Goal: Check status

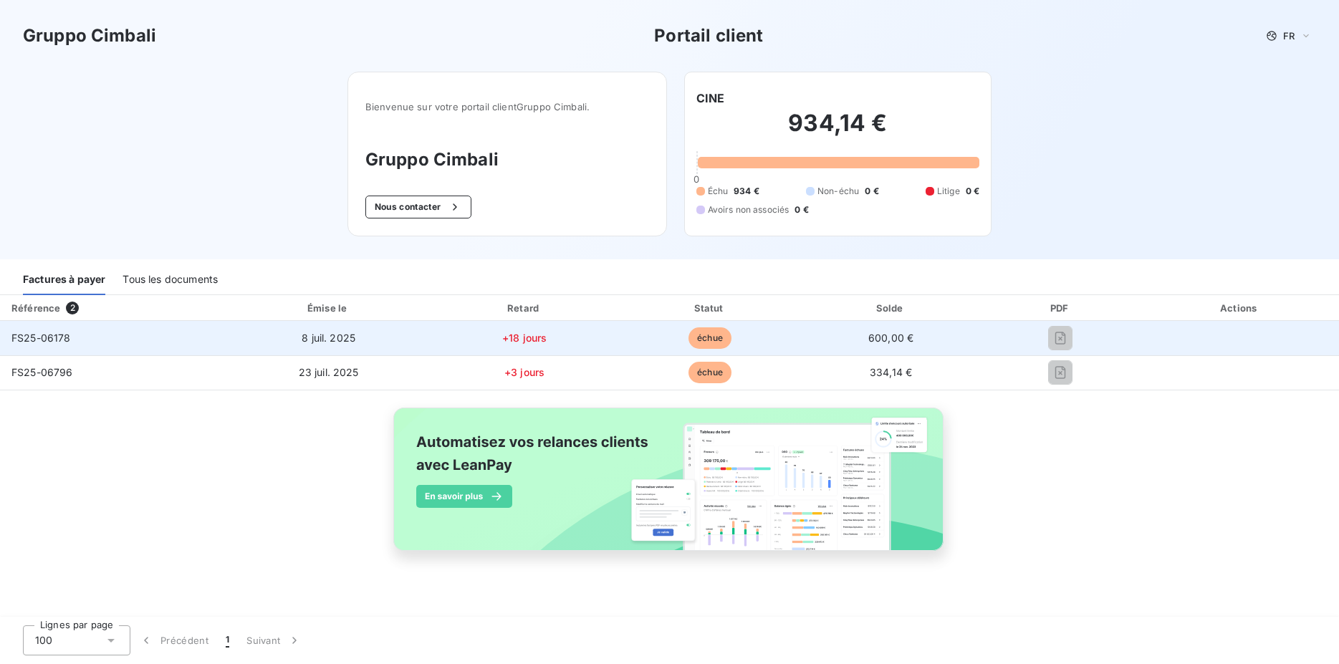
click at [336, 335] on span "8 juil. 2025" at bounding box center [329, 338] width 54 height 12
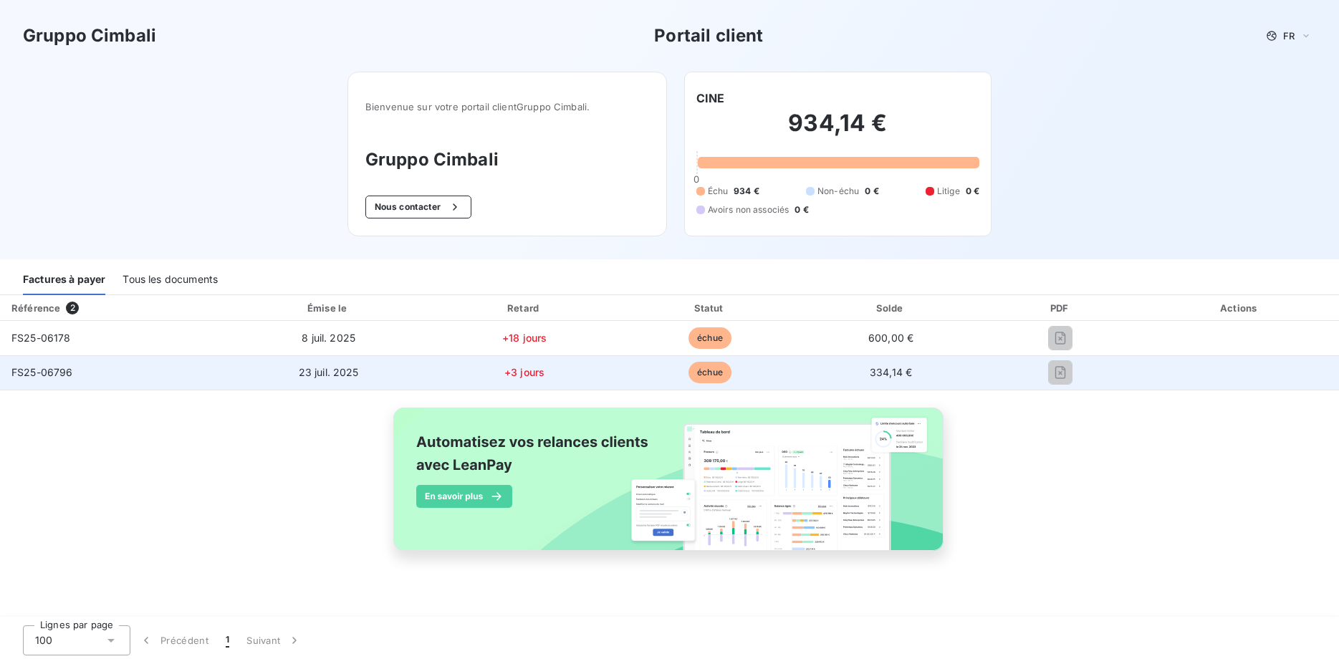
click at [303, 368] on span "23 juil. 2025" at bounding box center [329, 372] width 60 height 12
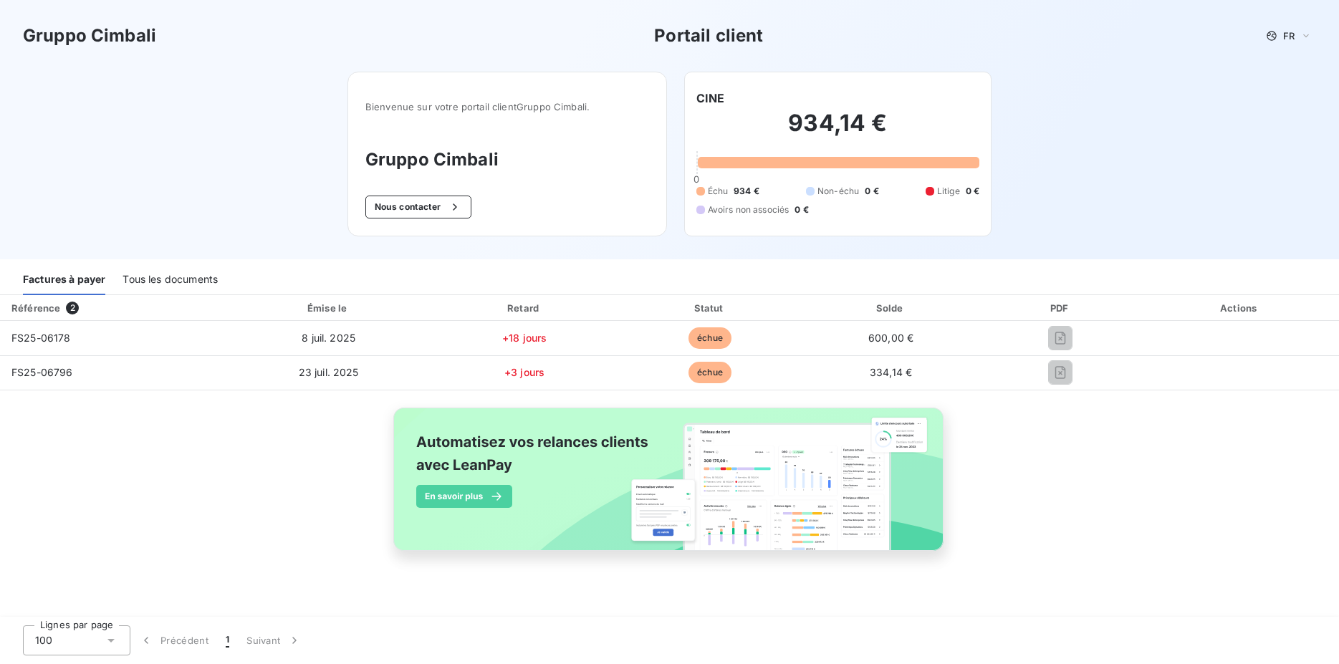
click at [170, 281] on div "Tous les documents" at bounding box center [169, 280] width 95 height 30
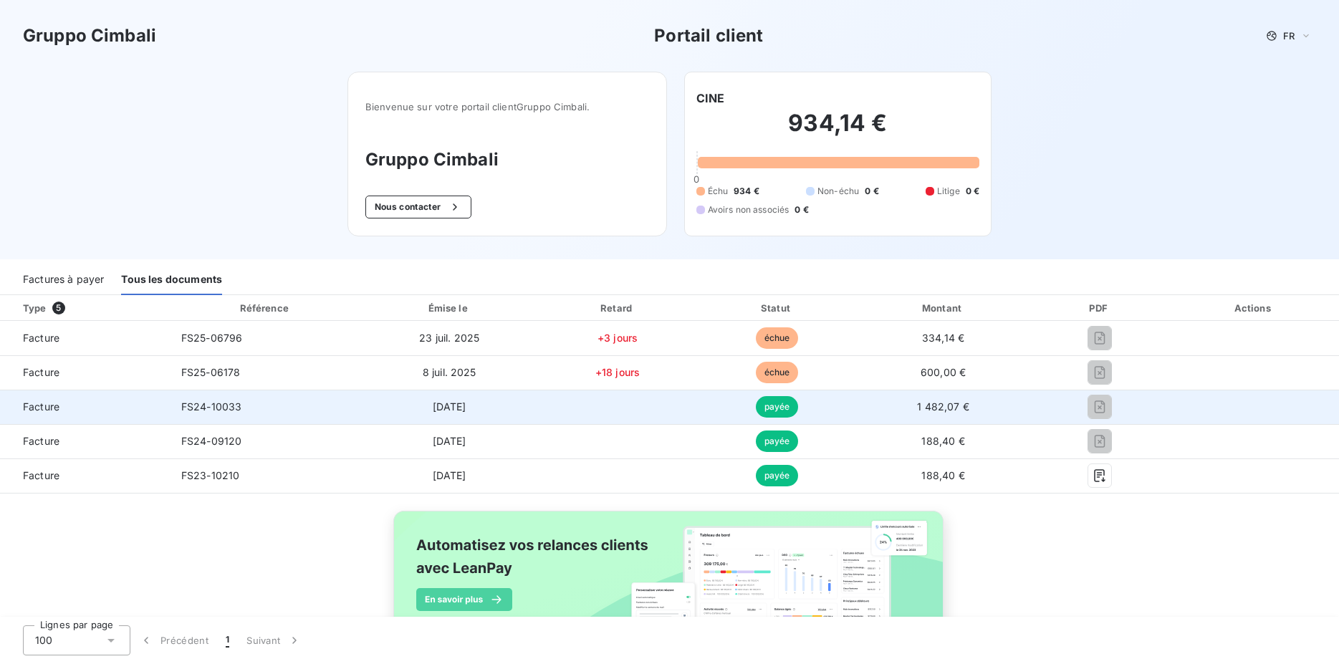
scroll to position [69, 0]
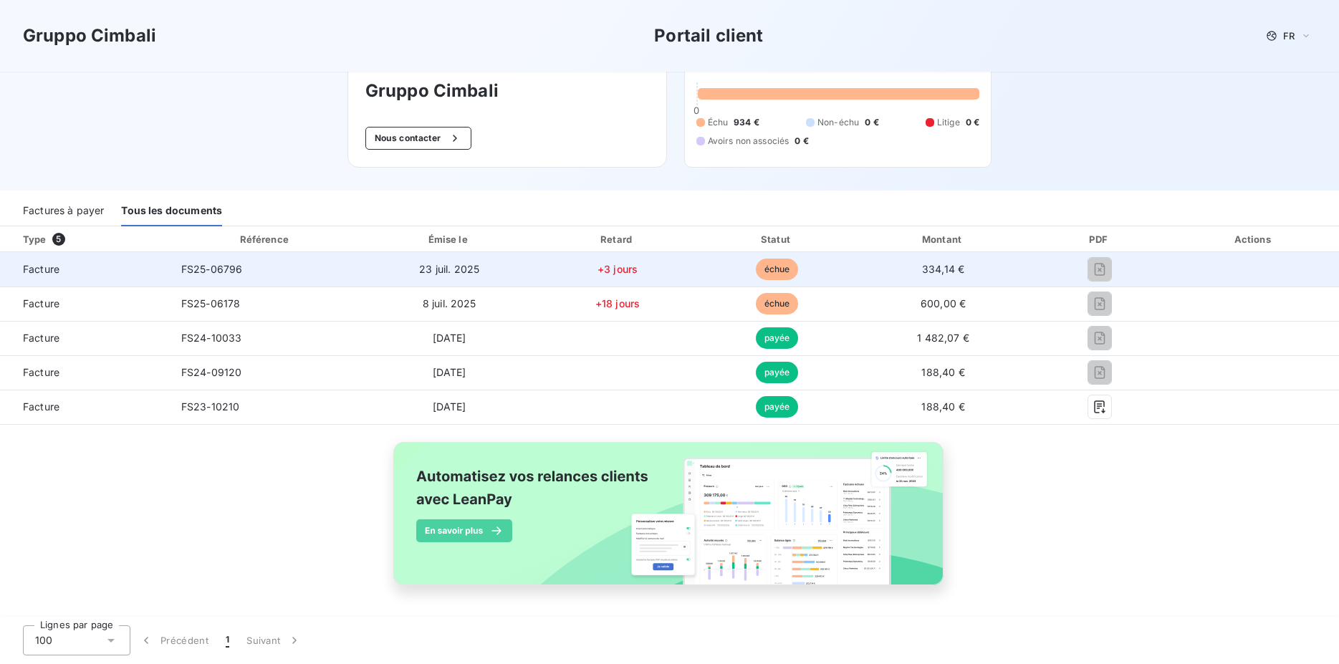
click at [217, 269] on span "FS25-06796" at bounding box center [212, 269] width 62 height 12
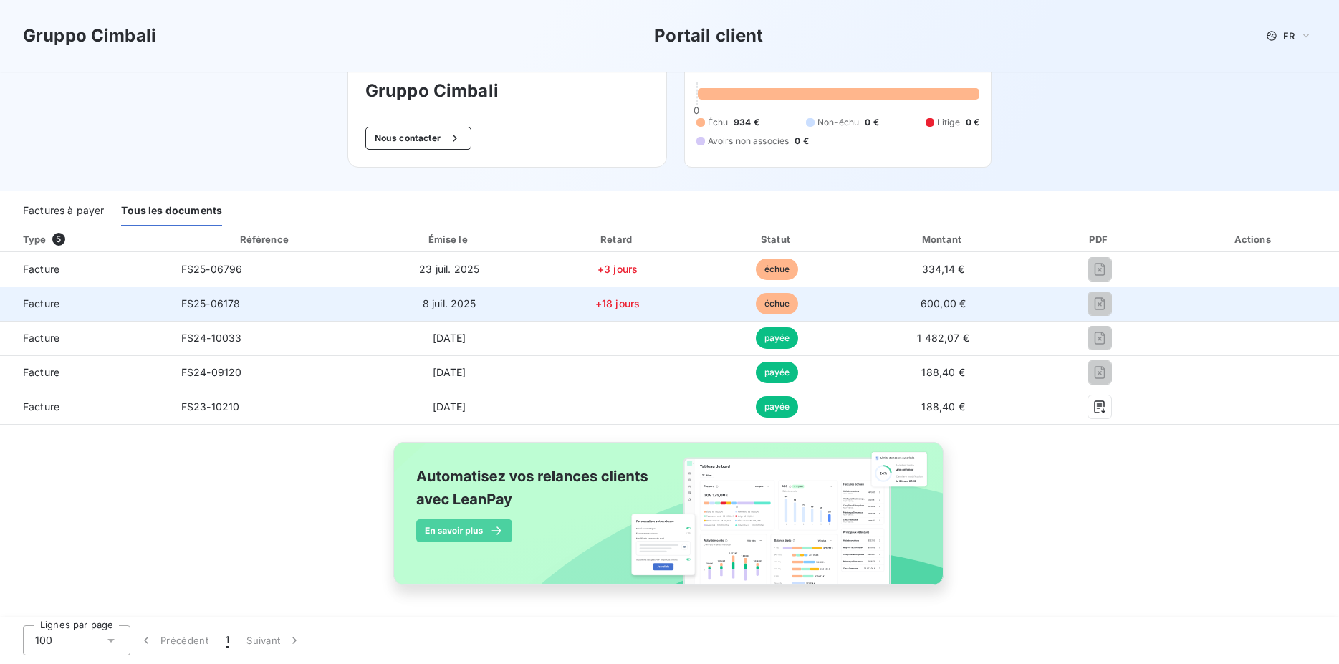
click at [206, 307] on span "FS25-06178" at bounding box center [210, 303] width 59 height 12
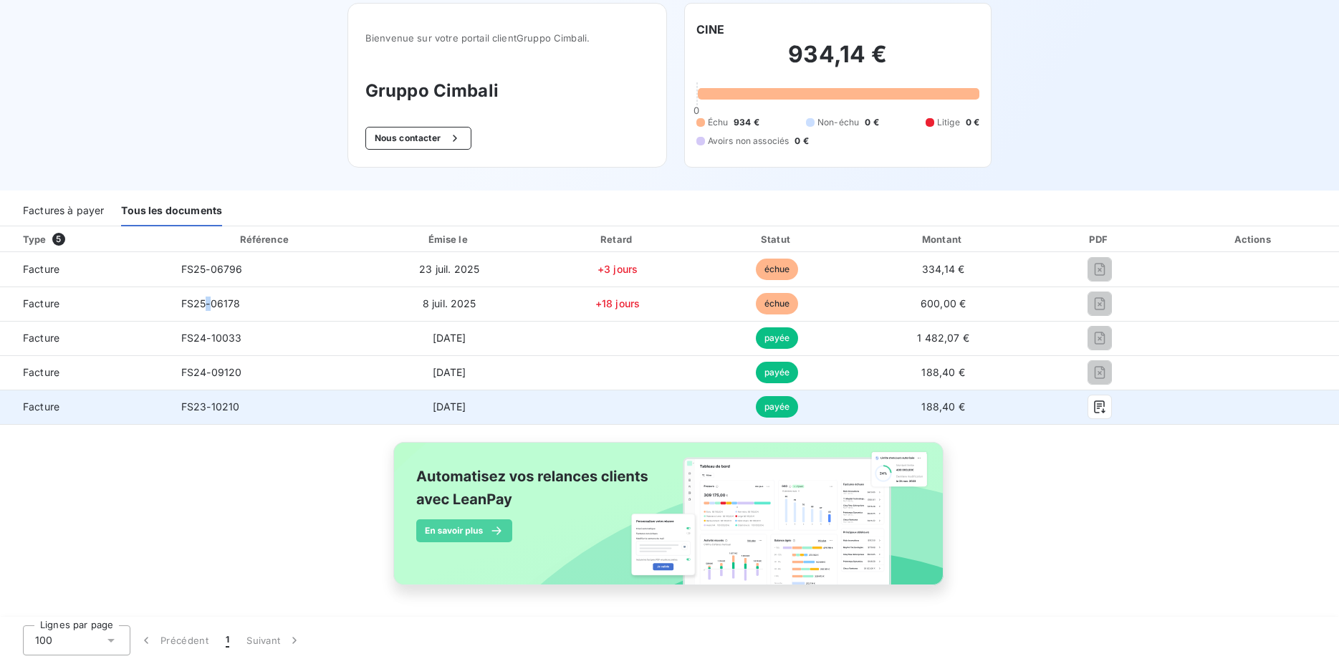
scroll to position [0, 0]
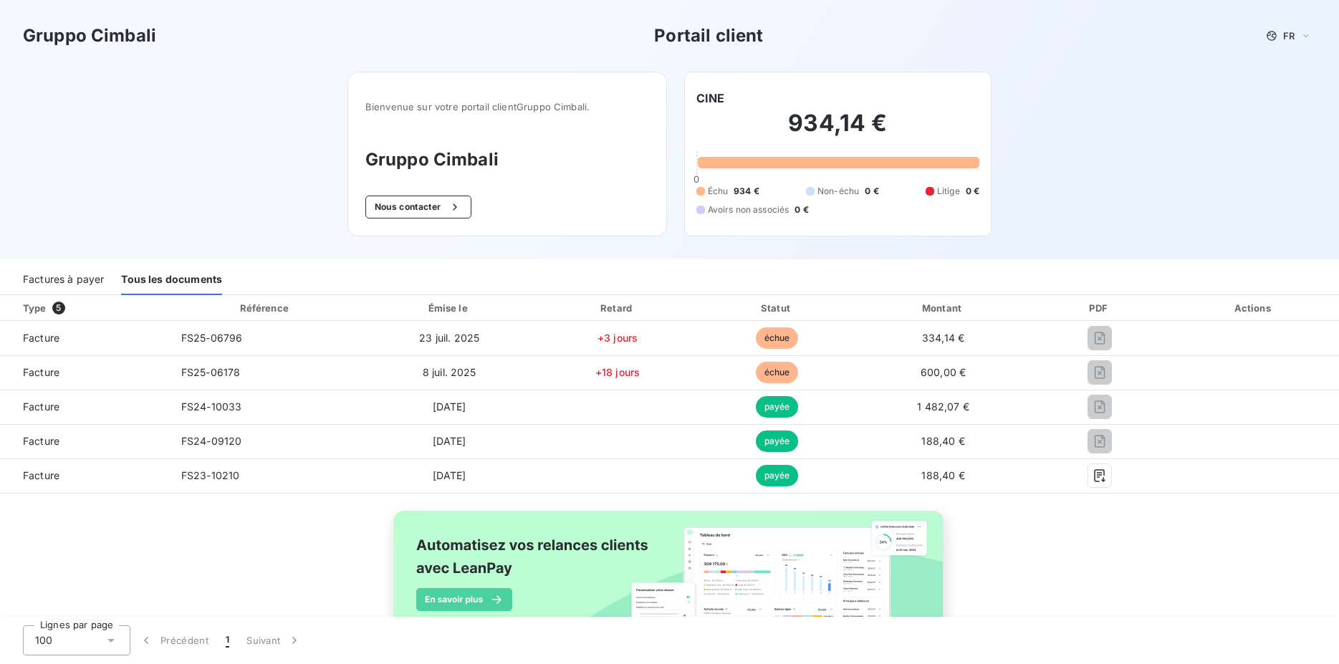
click at [240, 194] on div "Gruppo Cimbali Portail client FR Bienvenue sur votre portail client Gruppo Cimb…" at bounding box center [669, 129] width 1339 height 259
click at [82, 276] on div "Factures à payer" at bounding box center [63, 280] width 81 height 30
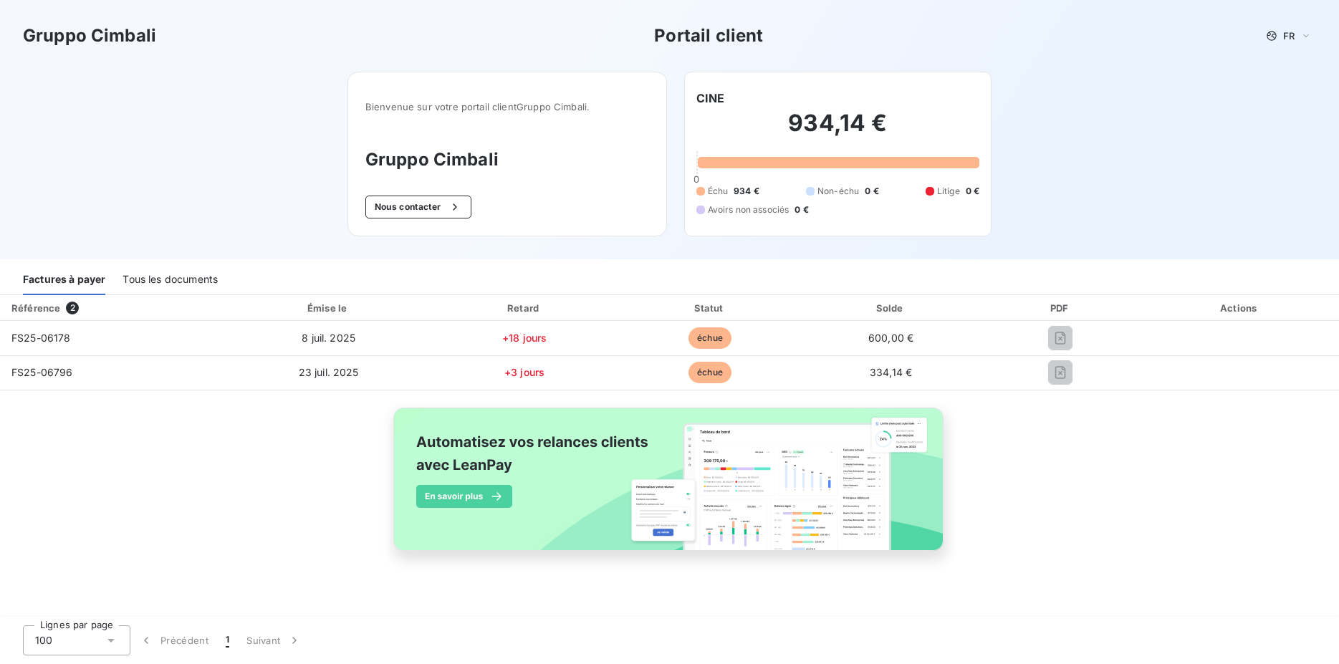
click at [60, 307] on div "Référence 2" at bounding box center [113, 308] width 221 height 14
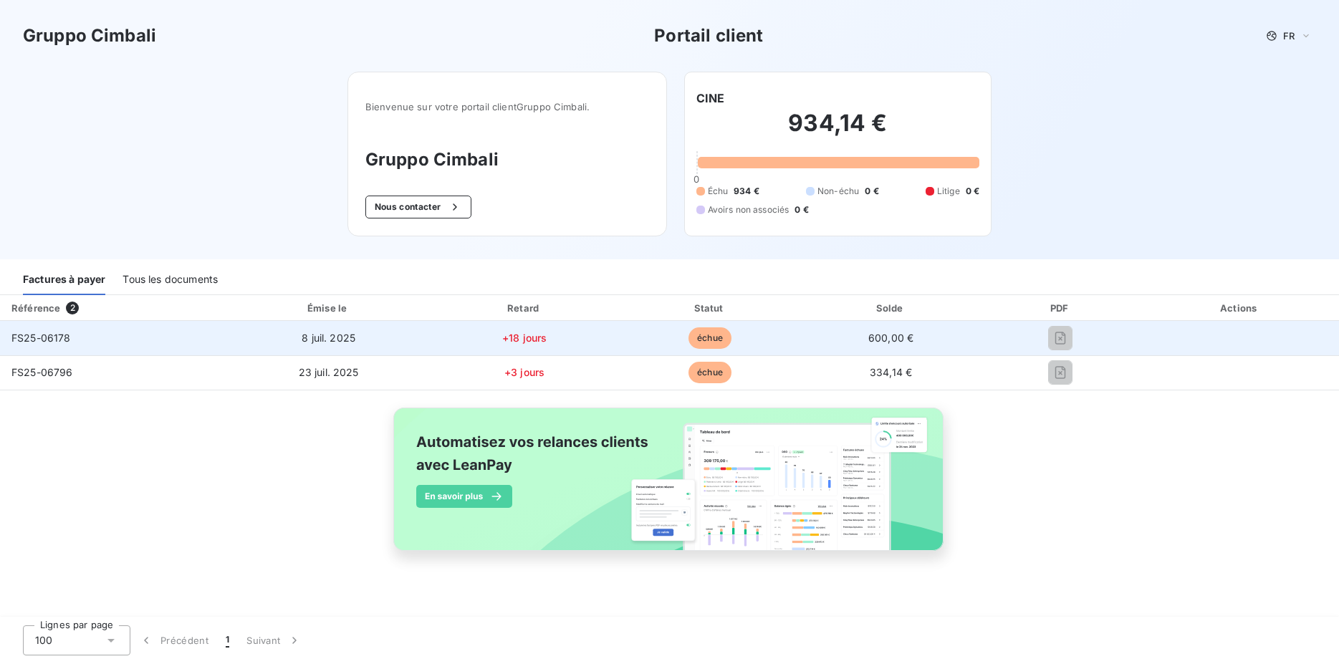
click at [330, 340] on span "8 juil. 2025" at bounding box center [329, 338] width 54 height 12
click at [948, 342] on td "600,00 €" at bounding box center [890, 338] width 178 height 34
